Goal: Information Seeking & Learning: Learn about a topic

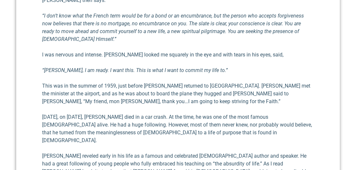
scroll to position [907, 0]
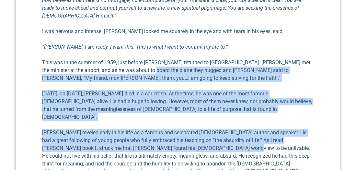
drag, startPoint x: 160, startPoint y: 26, endPoint x: 210, endPoint y: 90, distance: 81.6
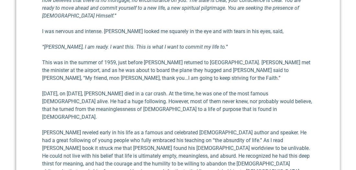
drag, startPoint x: 210, startPoint y: 90, endPoint x: 276, endPoint y: 95, distance: 65.9
click at [276, 129] on p "[PERSON_NAME] reveled early in his life as a famous and cele­brated [DEMOGRAPHI…" at bounding box center [178, 152] width 272 height 47
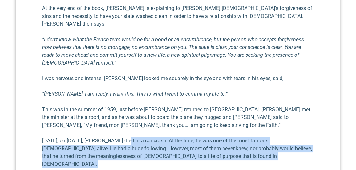
scroll to position [842, 0]
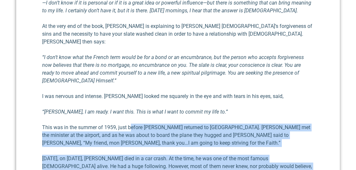
drag, startPoint x: 125, startPoint y: 91, endPoint x: 132, endPoint y: 82, distance: 11.1
click at [229, 154] on p "[DATE], on [DATE], [PERSON_NAME] died in a car crash. At the time, he was one o…" at bounding box center [178, 169] width 272 height 31
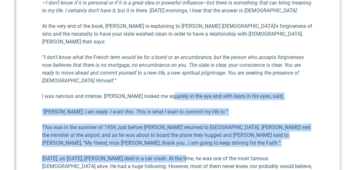
drag, startPoint x: 165, startPoint y: 42, endPoint x: 186, endPoint y: 113, distance: 73.8
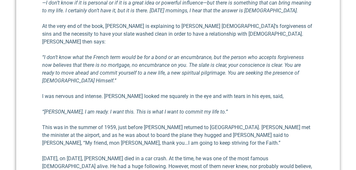
drag, startPoint x: 186, startPoint y: 113, endPoint x: 161, endPoint y: 137, distance: 34.8
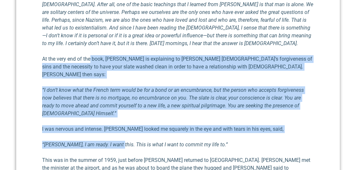
drag, startPoint x: 90, startPoint y: 29, endPoint x: 118, endPoint y: 97, distance: 73.5
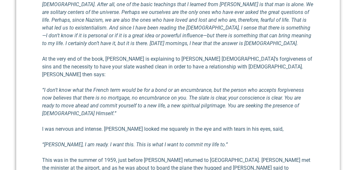
click at [237, 156] on p "This was in the summer of 1959, just before [PERSON_NAME] returned to [GEOGRAPH…" at bounding box center [178, 167] width 272 height 23
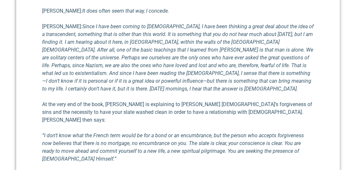
scroll to position [777, 0]
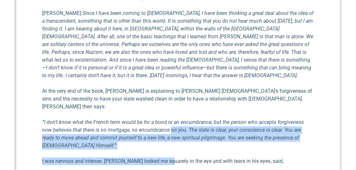
drag, startPoint x: 159, startPoint y: 91, endPoint x: 166, endPoint y: 113, distance: 22.8
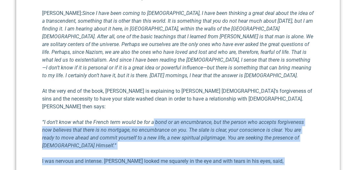
drag, startPoint x: 166, startPoint y: 113, endPoint x: 151, endPoint y: 82, distance: 34.2
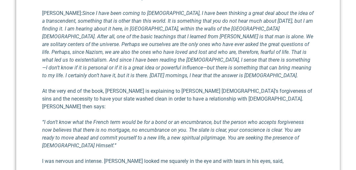
drag, startPoint x: 151, startPoint y: 82, endPoint x: 125, endPoint y: 59, distance: 34.9
click at [125, 87] on p "At the very end of the book, [PERSON_NAME] is explaining to [PERSON_NAME] [DEMO…" at bounding box center [178, 98] width 272 height 23
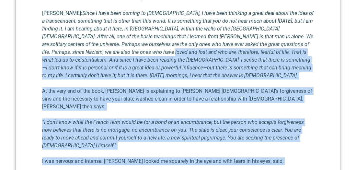
drag, startPoint x: 110, startPoint y: 63, endPoint x: 171, endPoint y: 148, distance: 104.1
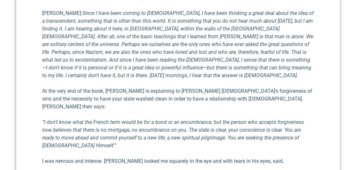
drag, startPoint x: 171, startPoint y: 148, endPoint x: 269, endPoint y: 158, distance: 98.6
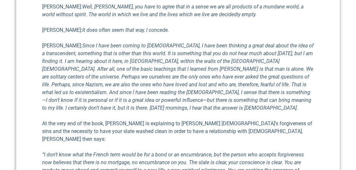
scroll to position [712, 0]
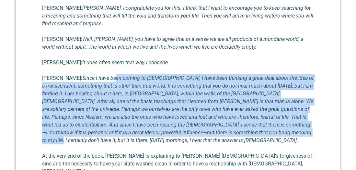
drag, startPoint x: 96, startPoint y: 55, endPoint x: 218, endPoint y: 111, distance: 133.9
click at [218, 111] on em "Since I have been coming to [DEMOGRAPHIC_DATA], I have been thinking a great de…" at bounding box center [177, 109] width 271 height 68
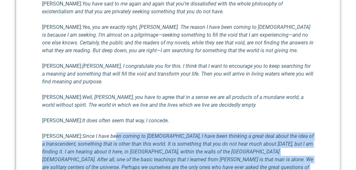
scroll to position [583, 0]
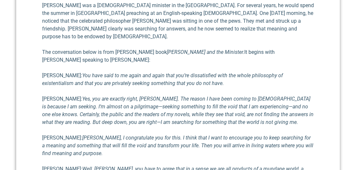
drag, startPoint x: 169, startPoint y: 81, endPoint x: 183, endPoint y: 111, distance: 33.0
click at [180, 104] on div "One of my favorite authors is philosopher [PERSON_NAME] . He once said that, “m…" at bounding box center [178, 93] width 272 height 853
drag, startPoint x: 183, startPoint y: 111, endPoint x: 172, endPoint y: 147, distance: 37.7
click at [172, 165] on em "Well, [PERSON_NAME], you have to agree that in a sense we are all products of a…" at bounding box center [172, 172] width 261 height 14
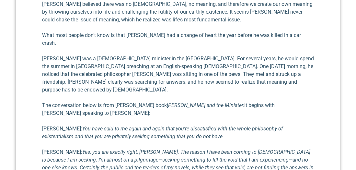
scroll to position [518, 0]
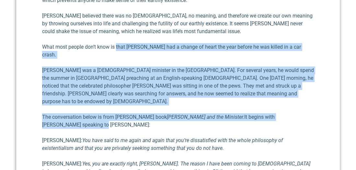
drag, startPoint x: 117, startPoint y: 38, endPoint x: 159, endPoint y: 102, distance: 77.0
click at [159, 102] on div "One of my favorite authors is philosopher [PERSON_NAME] . He once said that, “m…" at bounding box center [178, 158] width 272 height 853
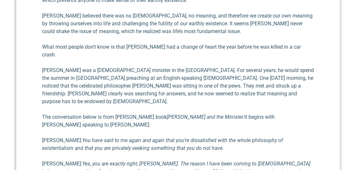
click at [281, 136] on p "[PERSON_NAME]: You have said to me again and again that you’re dissatisfied wit…" at bounding box center [178, 144] width 272 height 16
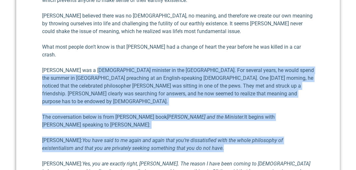
drag, startPoint x: 109, startPoint y: 59, endPoint x: 201, endPoint y: 127, distance: 114.6
click at [201, 127] on div "One of my favorite authors is philosopher [PERSON_NAME] . He once said that, “m…" at bounding box center [178, 158] width 272 height 853
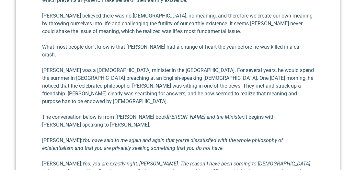
drag, startPoint x: 201, startPoint y: 127, endPoint x: 237, endPoint y: 149, distance: 41.9
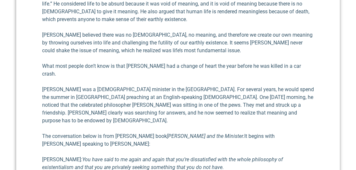
scroll to position [486, 0]
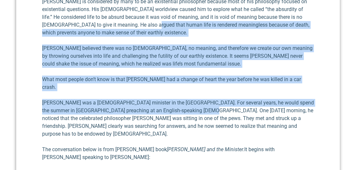
drag, startPoint x: 118, startPoint y: 16, endPoint x: 224, endPoint y: 119, distance: 147.5
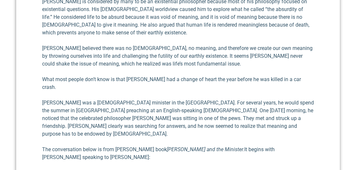
drag, startPoint x: 224, startPoint y: 119, endPoint x: 233, endPoint y: 128, distance: 13.3
click at [233, 146] on em "[PERSON_NAME] and the Minister." at bounding box center [205, 149] width 77 height 6
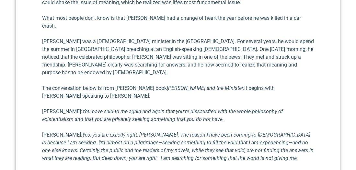
scroll to position [615, 0]
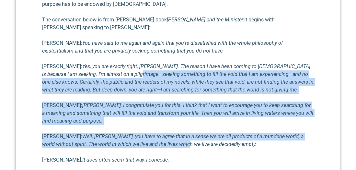
drag, startPoint x: 108, startPoint y: 49, endPoint x: 156, endPoint y: 124, distance: 88.5
click at [156, 124] on div "One of my favorite authors is philosopher [PERSON_NAME] . He once said that, “m…" at bounding box center [178, 61] width 272 height 853
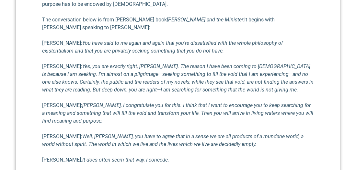
click at [264, 142] on div "One of my favorite authors is philosopher [PERSON_NAME] . He once said that, “m…" at bounding box center [178, 61] width 272 height 853
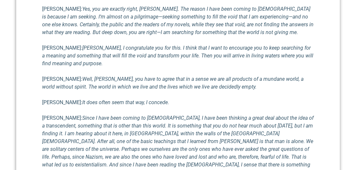
scroll to position [680, 0]
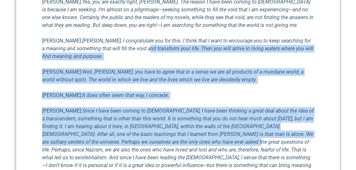
drag, startPoint x: 130, startPoint y: 22, endPoint x: 184, endPoint y: 119, distance: 110.4
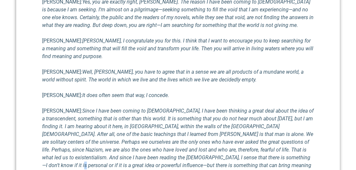
drag, startPoint x: 184, startPoint y: 119, endPoint x: 246, endPoint y: 137, distance: 64.9
click at [246, 137] on em "Since I have been coming to [DEMOGRAPHIC_DATA], I have been thinking a great de…" at bounding box center [177, 141] width 271 height 68
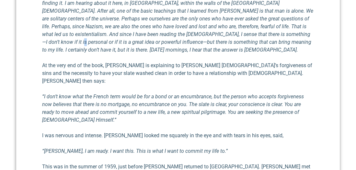
scroll to position [842, 0]
